Goal: Task Accomplishment & Management: Manage account settings

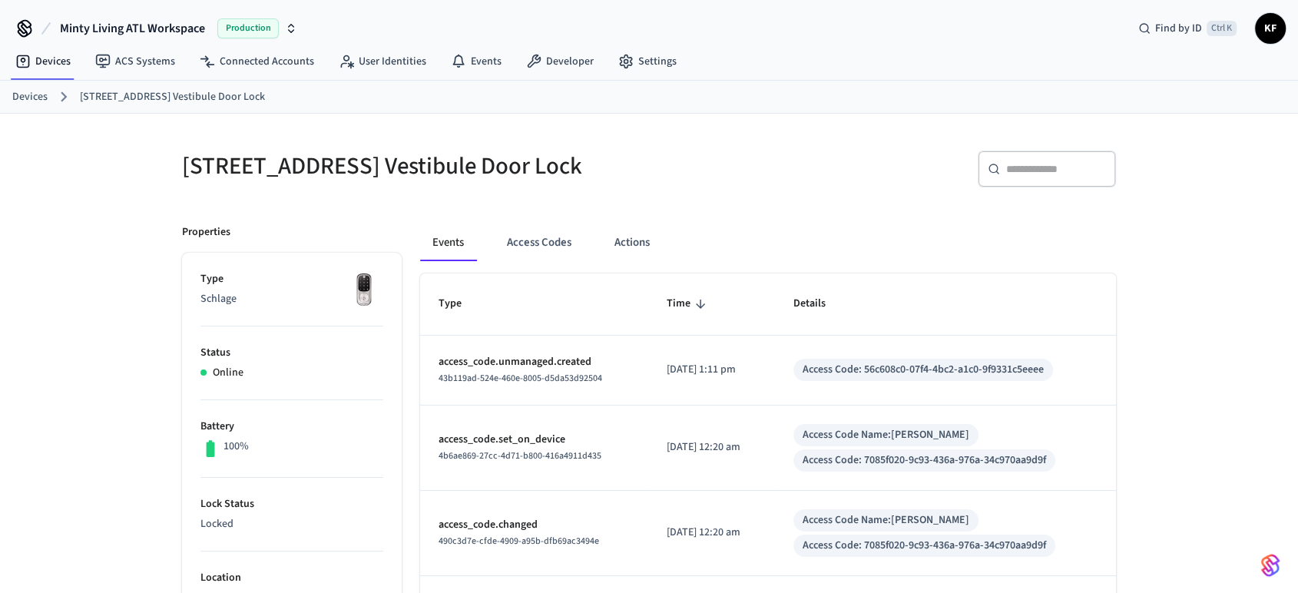
click at [10, 98] on div "Devices [STREET_ADDRESS] Vestibule Door Lock" at bounding box center [649, 97] width 1298 height 33
click at [18, 97] on link "Devices" at bounding box center [29, 97] width 35 height 16
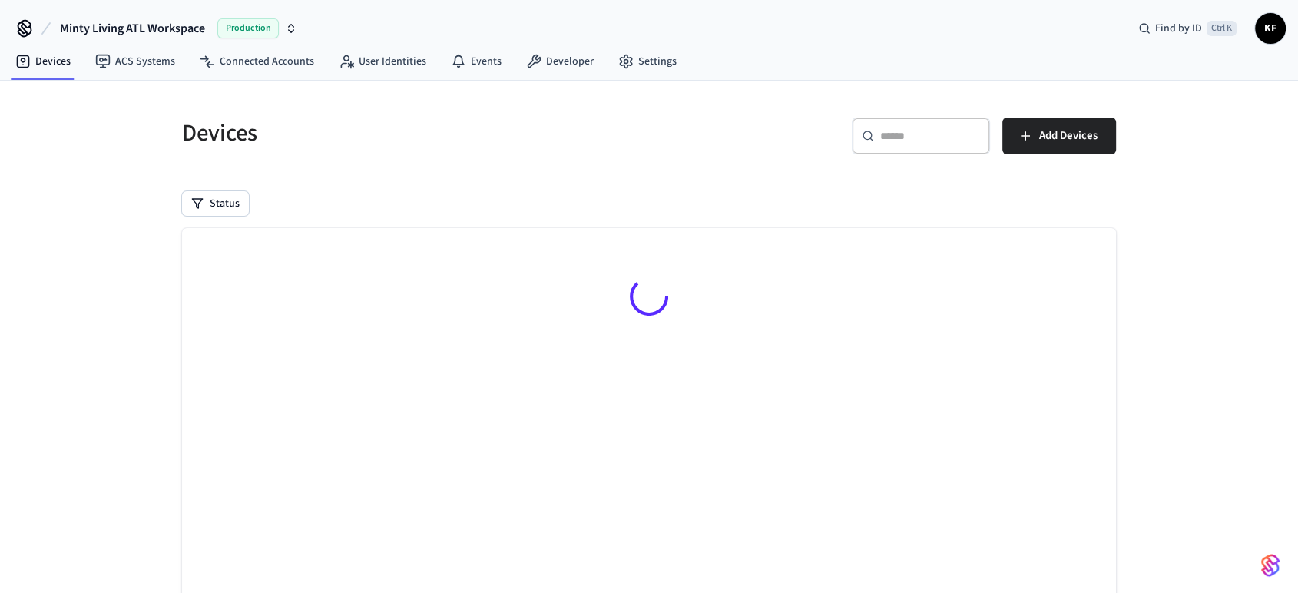
click at [893, 128] on input "text" at bounding box center [930, 135] width 100 height 15
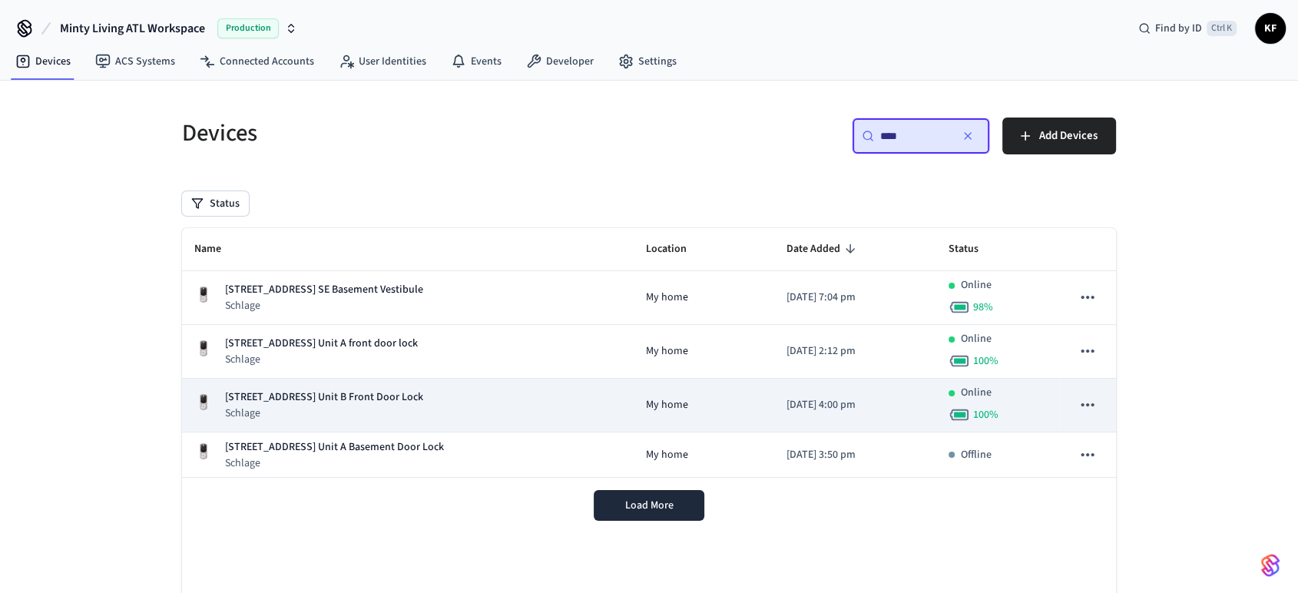
type input "****"
click at [331, 414] on p "Schlage" at bounding box center [324, 413] width 198 height 15
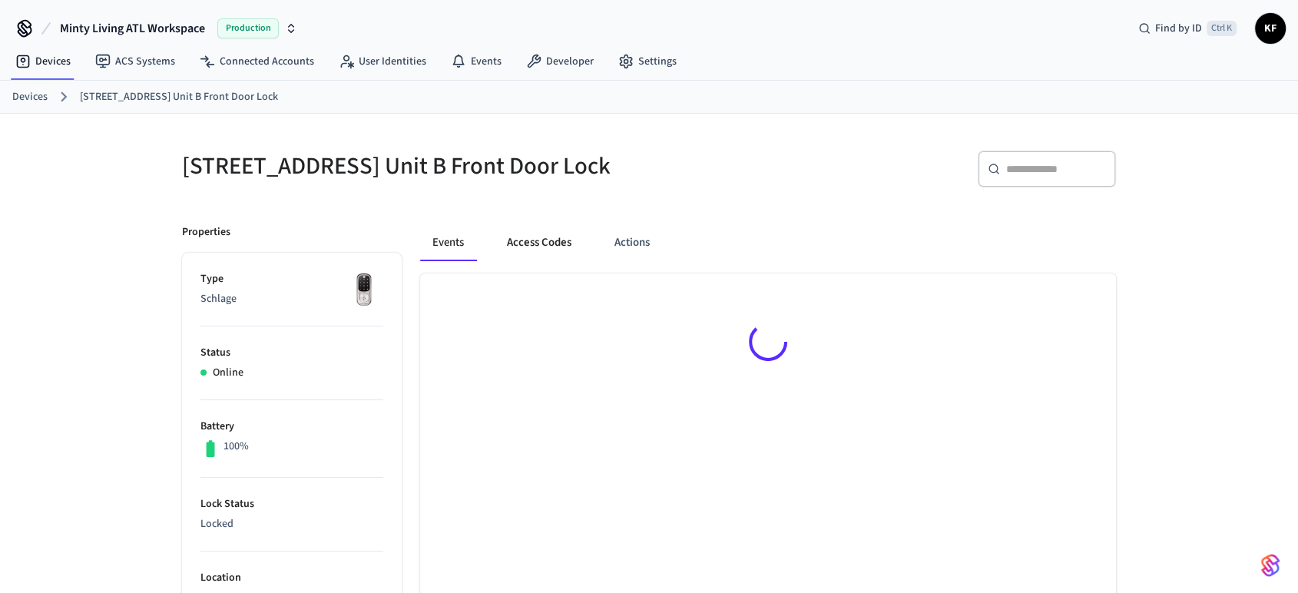
click at [547, 249] on button "Access Codes" at bounding box center [539, 242] width 89 height 37
